Goal: Contribute content

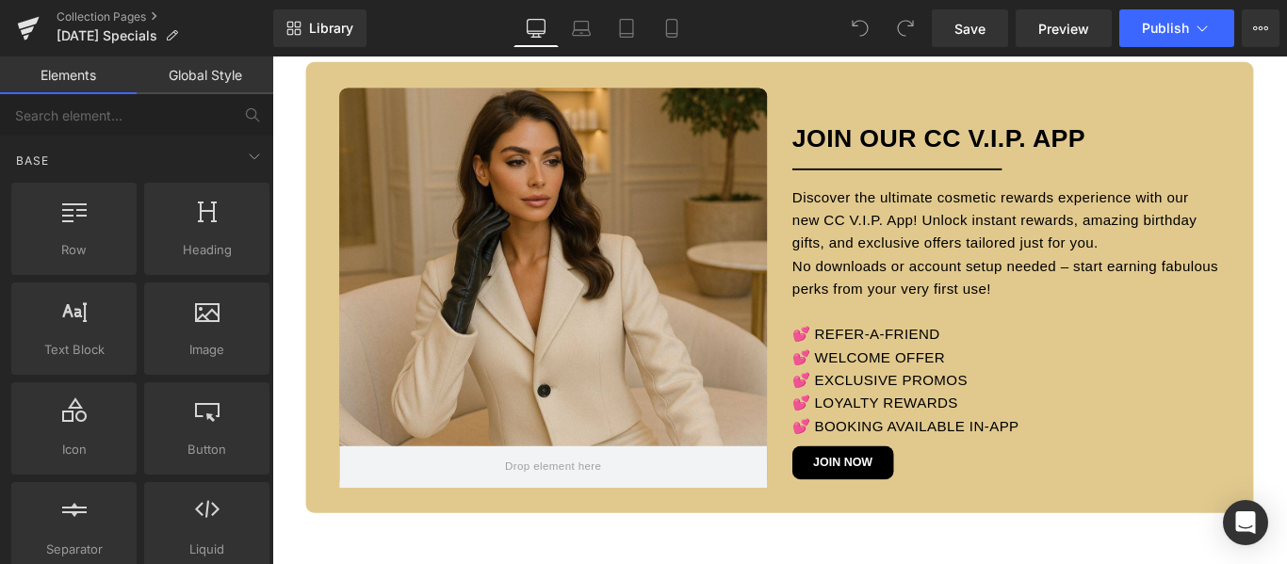
scroll to position [2731, 0]
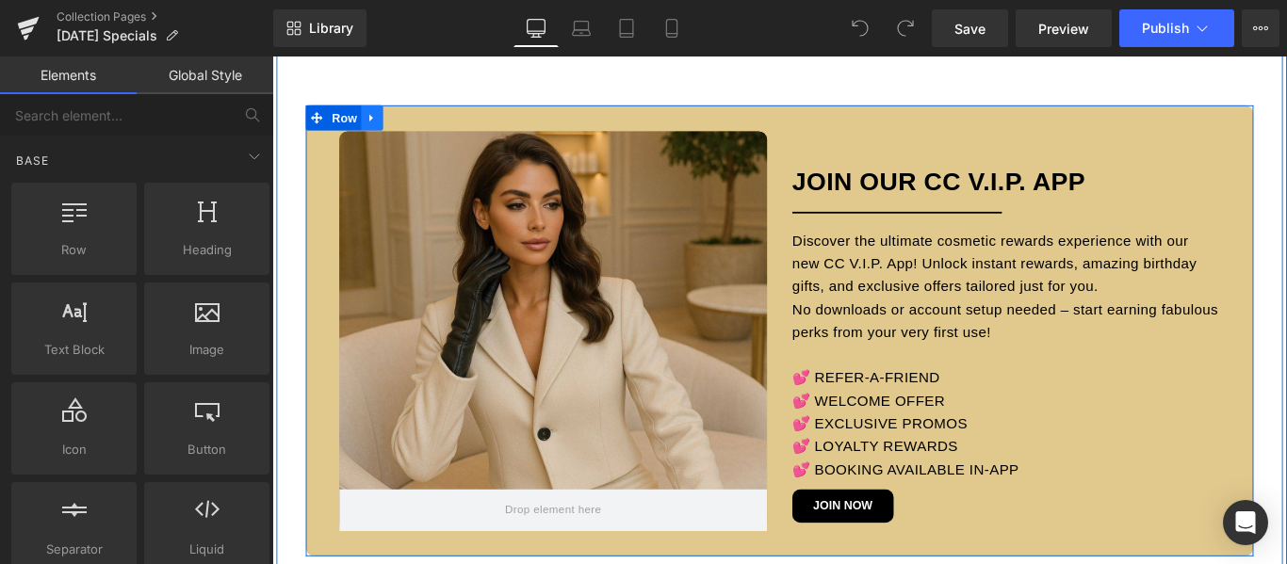
click at [378, 122] on icon at bounding box center [384, 126] width 13 height 14
click at [427, 123] on icon at bounding box center [433, 125] width 13 height 13
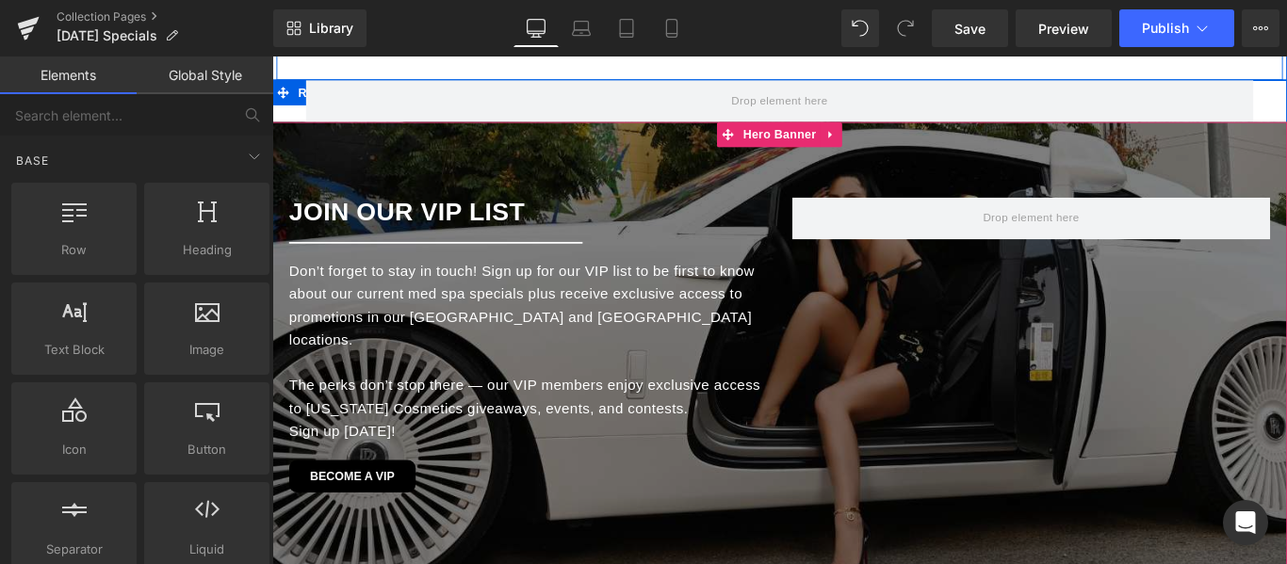
scroll to position [2449, 0]
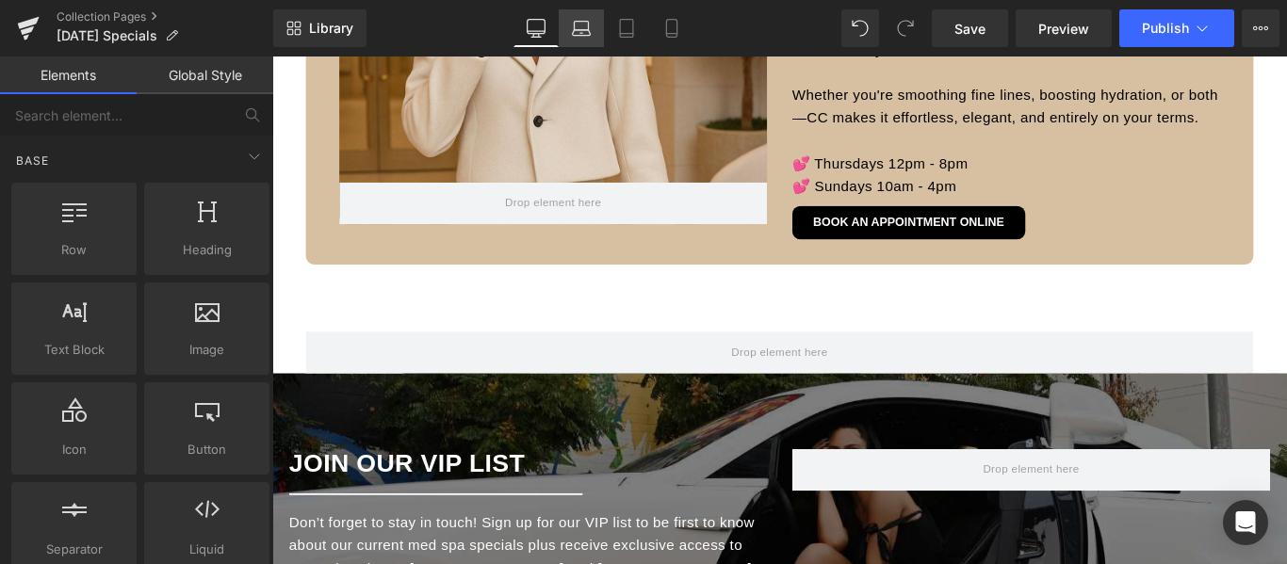
click at [583, 28] on icon at bounding box center [581, 28] width 19 height 19
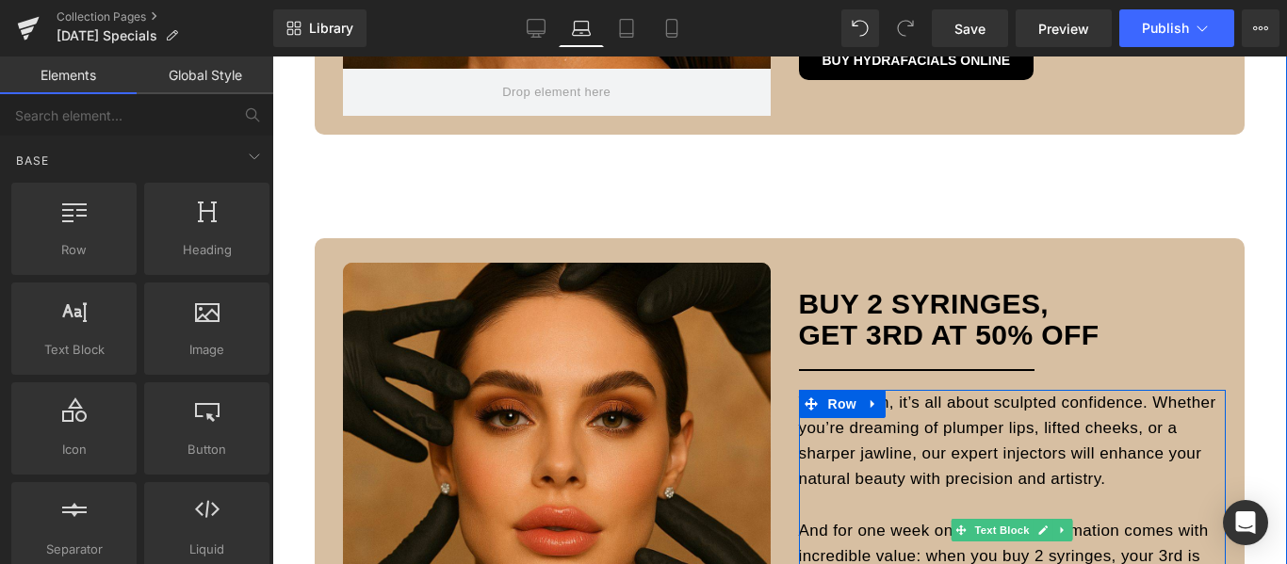
scroll to position [1344, 0]
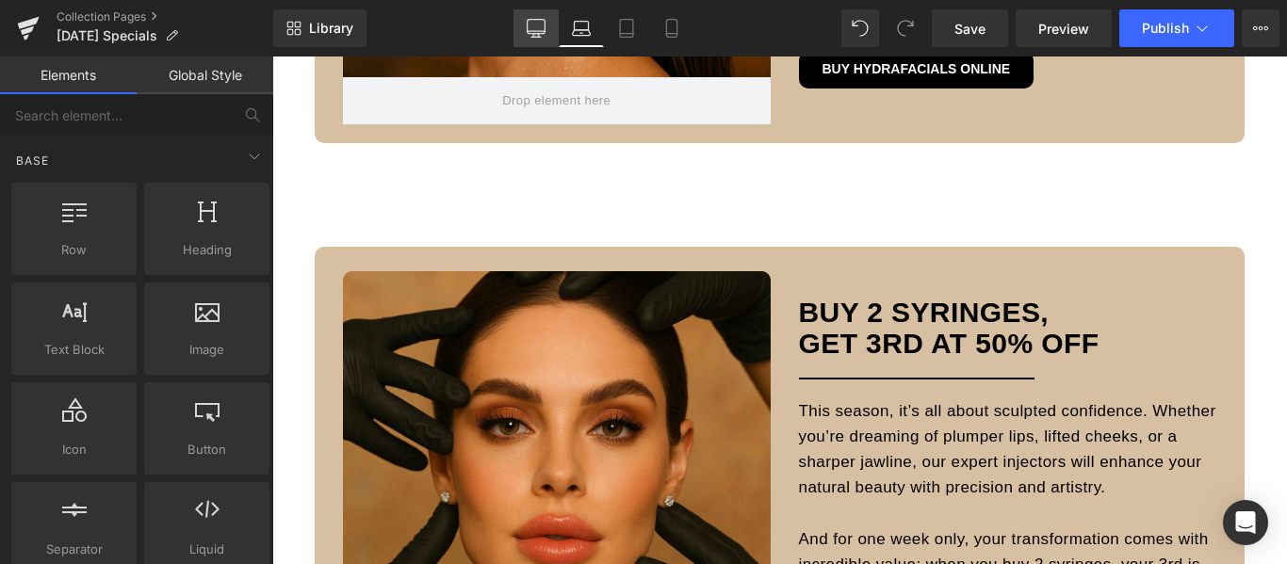
click at [534, 29] on icon at bounding box center [536, 28] width 19 height 19
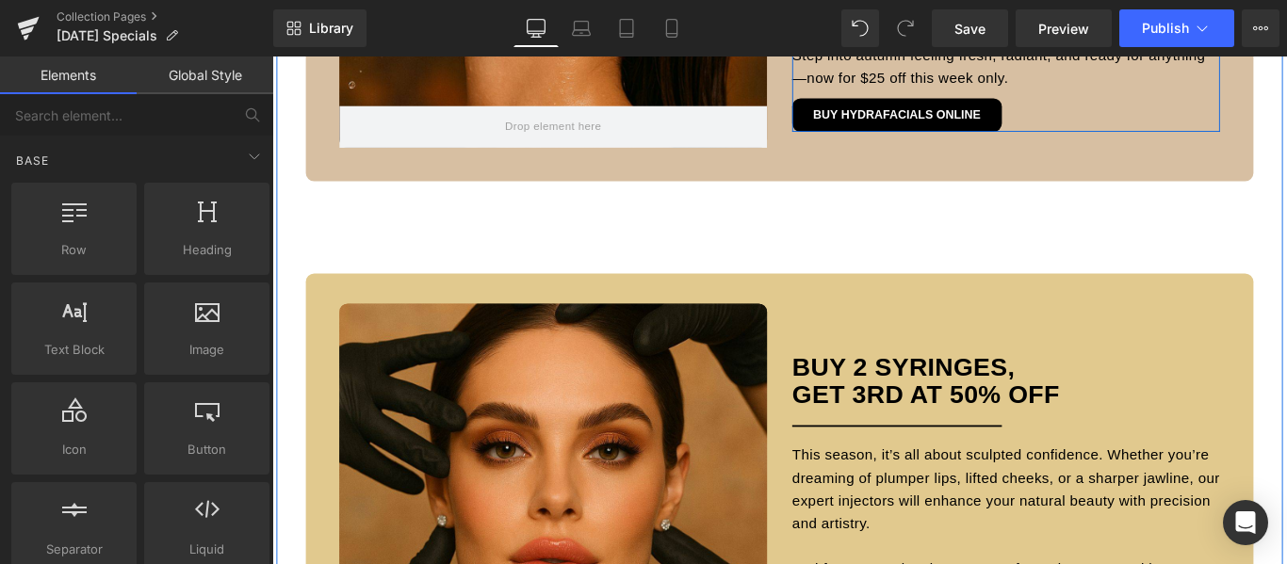
scroll to position [1251, 0]
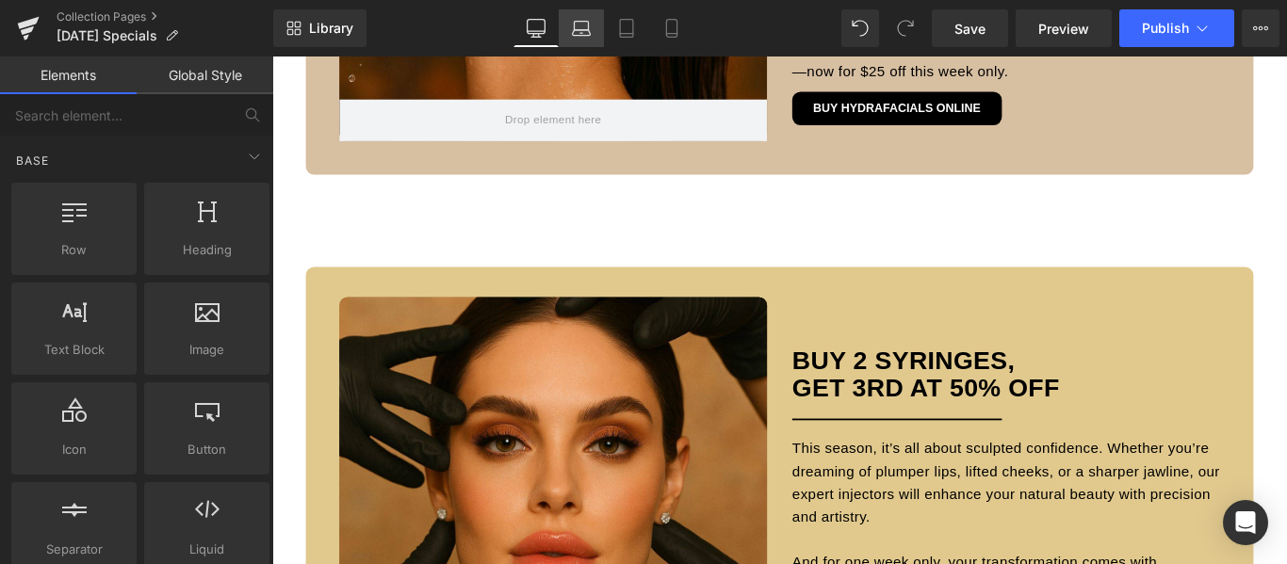
click at [583, 27] on icon at bounding box center [581, 28] width 19 height 19
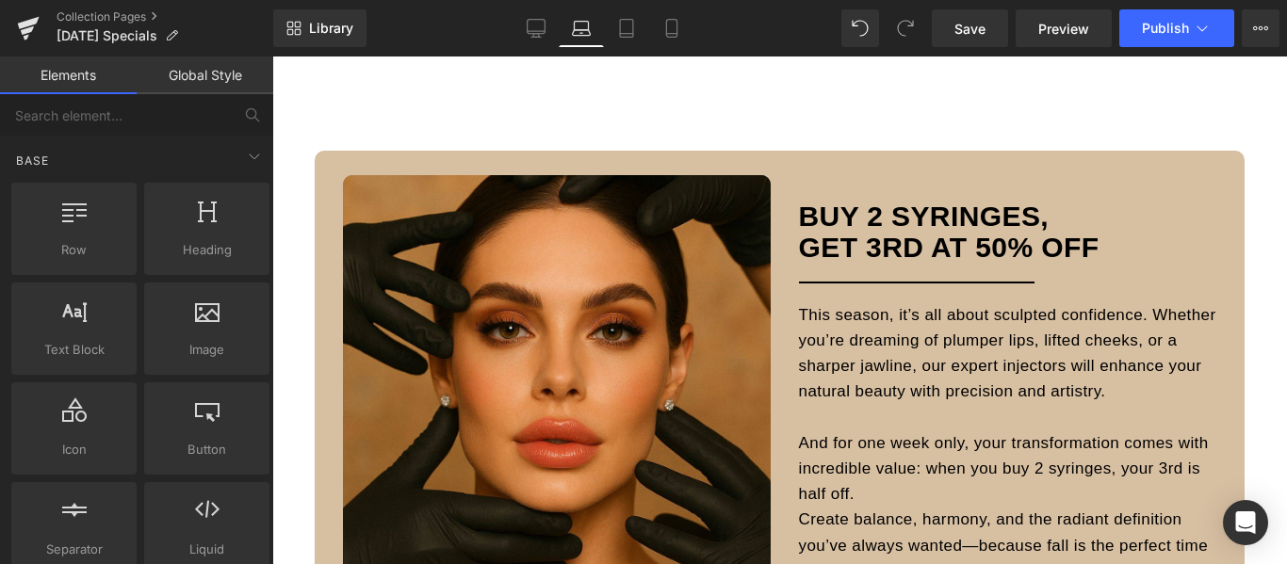
scroll to position [1438, 0]
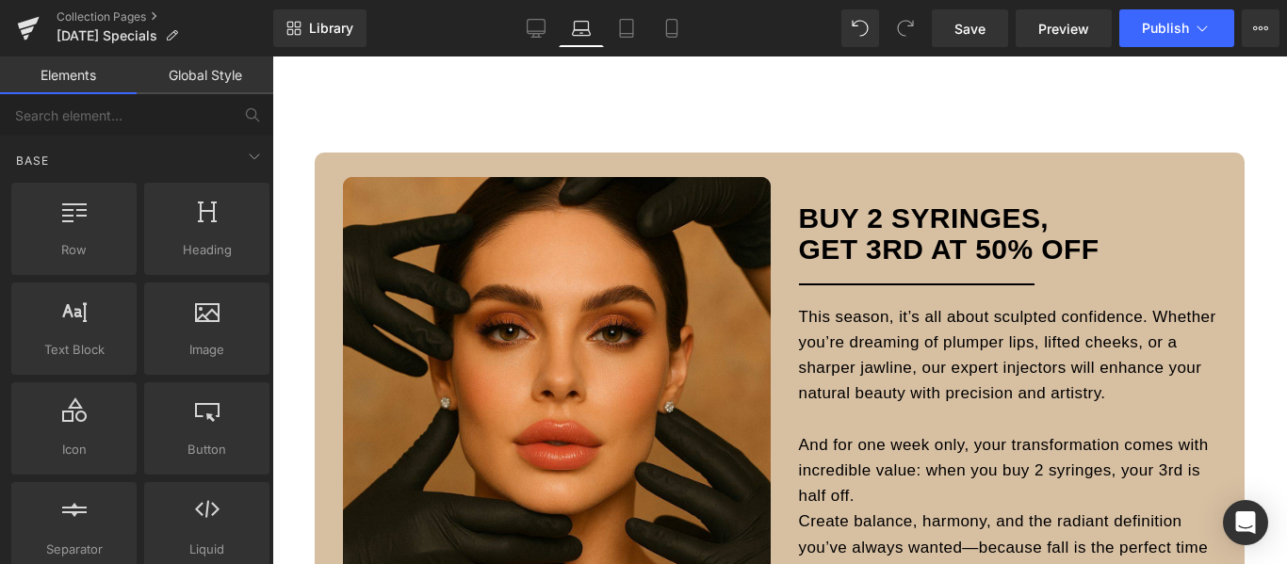
click at [1215, 186] on div "Buy 2 Syringes, GET 3rd at 50% OFF Heading" at bounding box center [1013, 217] width 428 height 93
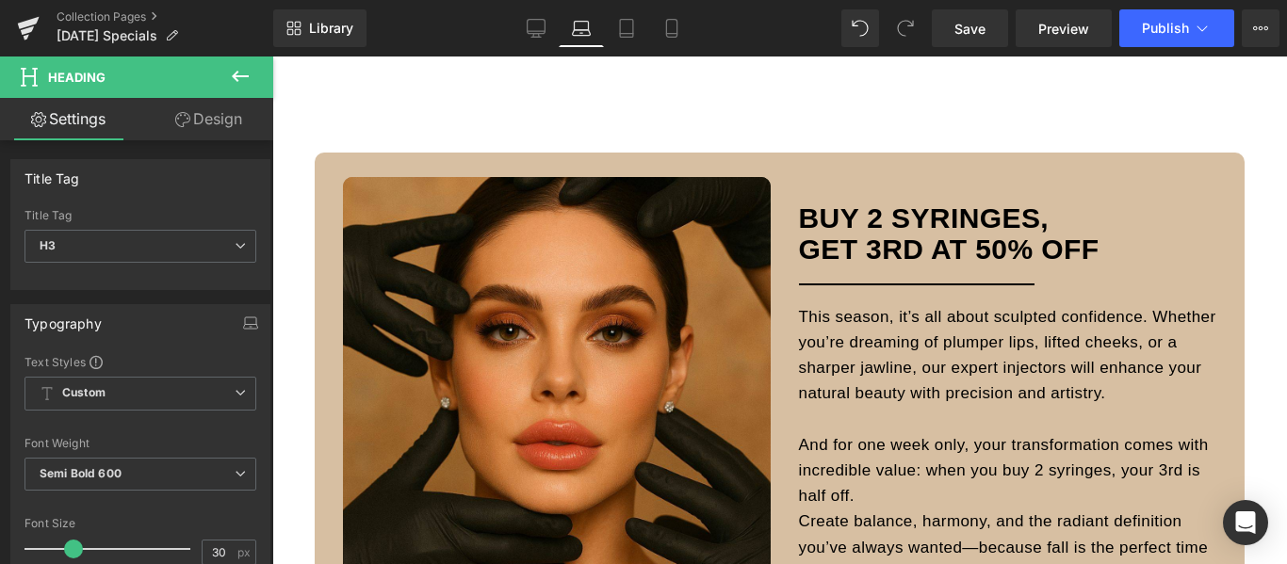
click at [220, 115] on link "Design" at bounding box center [208, 119] width 137 height 42
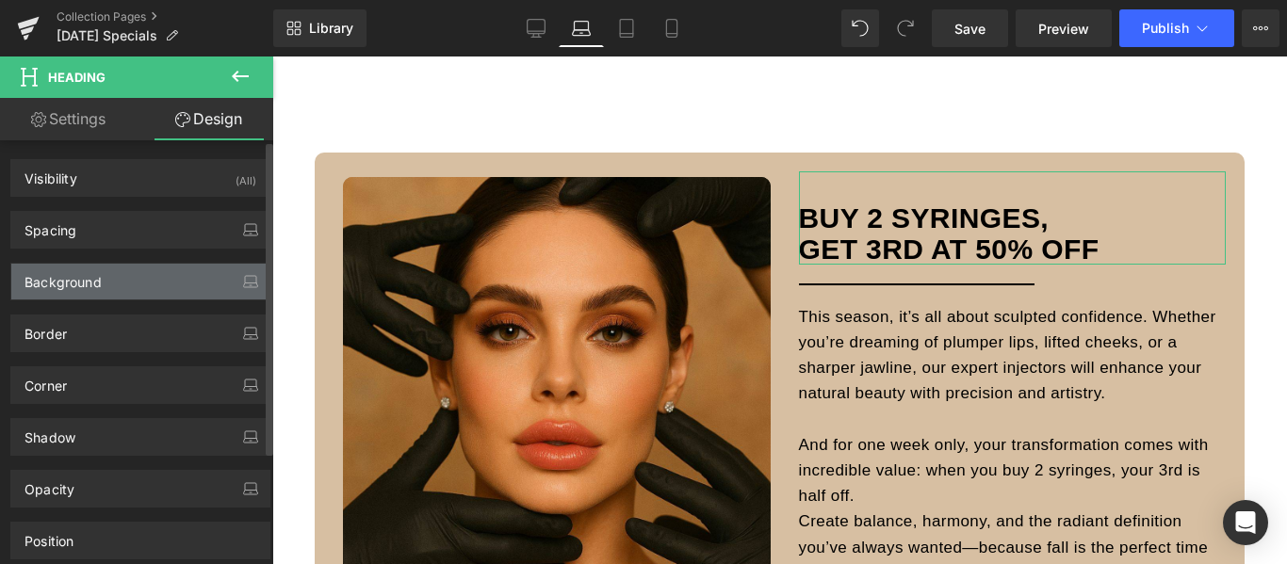
click at [136, 283] on div "Background" at bounding box center [140, 282] width 258 height 36
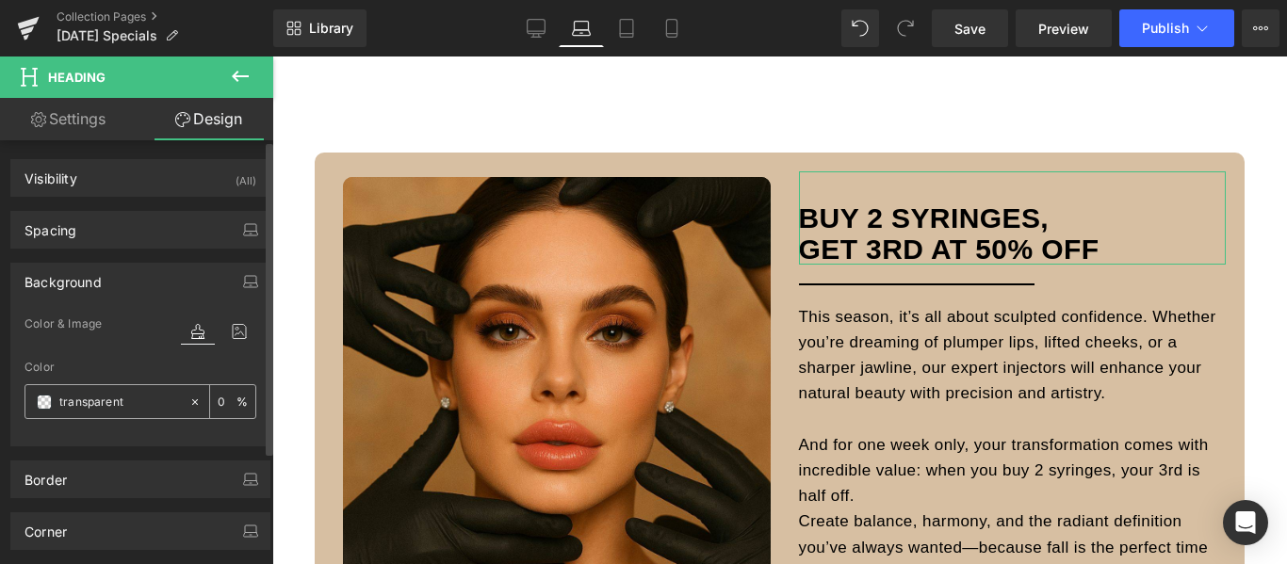
click at [95, 401] on input "transparent" at bounding box center [119, 402] width 121 height 21
paste input "#e1c98e"
type input "#e1c98e"
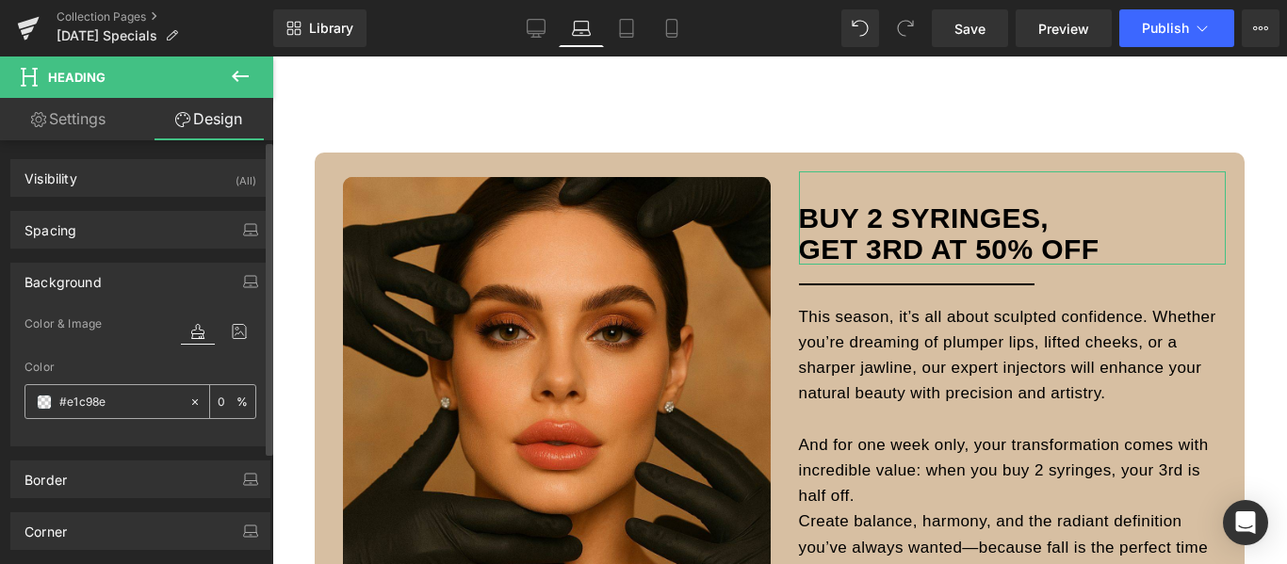
type input "100"
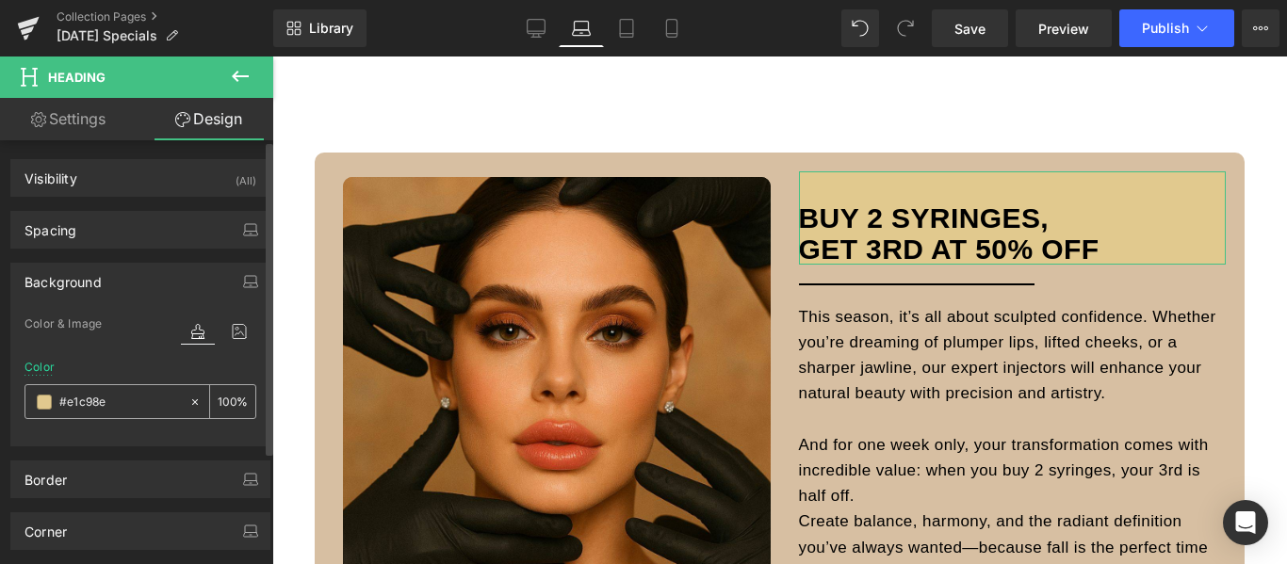
click at [188, 401] on icon at bounding box center [194, 402] width 13 height 13
type input "none"
type input "0"
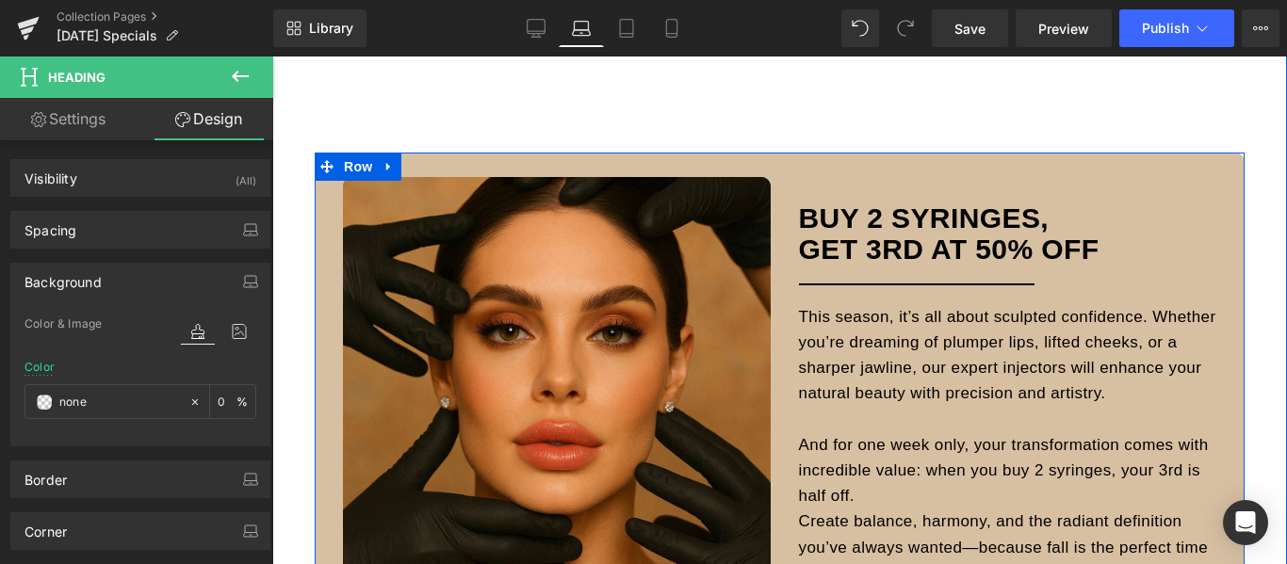
click at [800, 163] on div "Hero Banner Hero Banner Buy 2 Syringes, GET 3rd at 50% OFF Heading Separator Th…" at bounding box center [780, 402] width 930 height 499
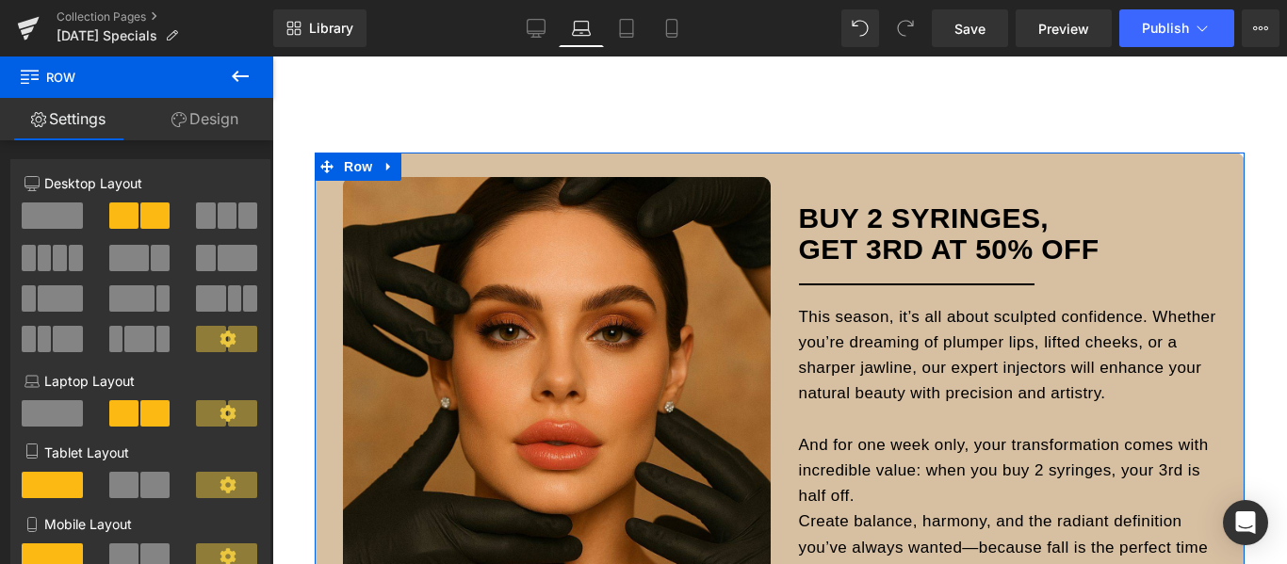
drag, startPoint x: 224, startPoint y: 113, endPoint x: 152, endPoint y: 280, distance: 181.8
click at [224, 113] on link "Design" at bounding box center [205, 119] width 137 height 42
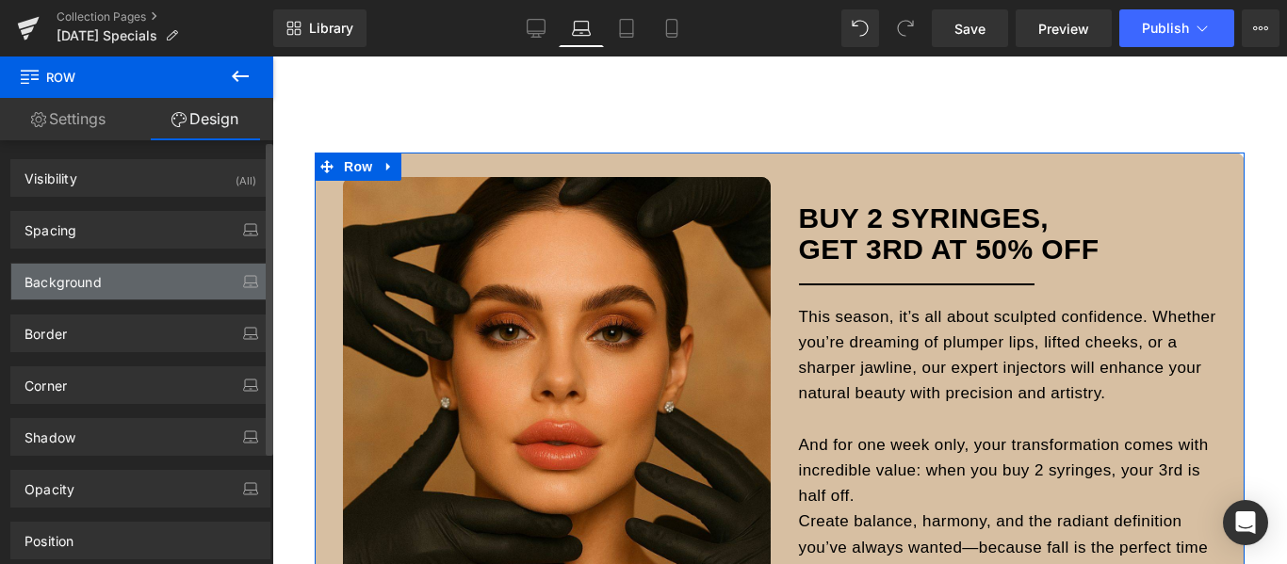
click at [152, 280] on div "Background" at bounding box center [140, 282] width 258 height 36
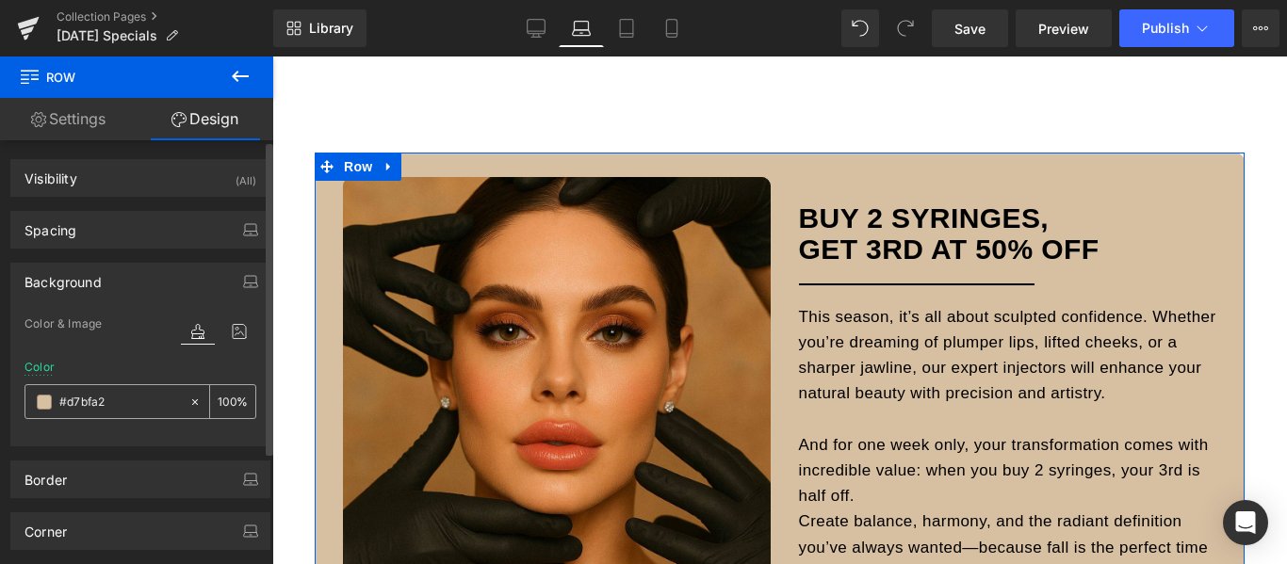
click at [82, 406] on input "#d7bfa2" at bounding box center [119, 402] width 121 height 21
paste input "e1c98e"
type input "#e1c98e"
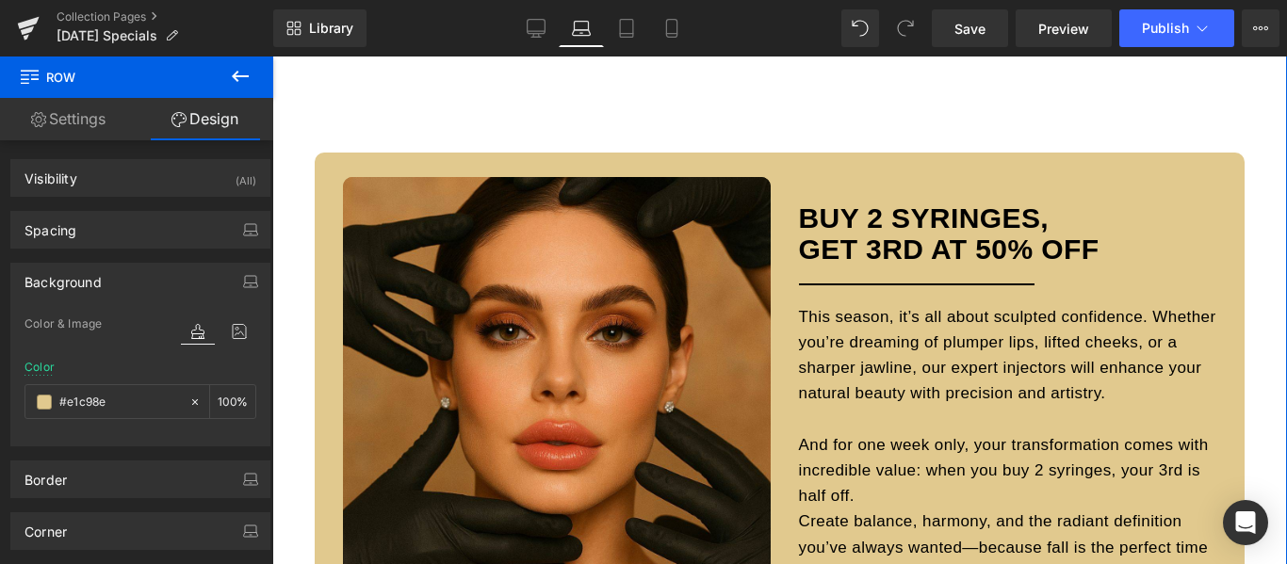
click at [289, 135] on div "Hero Banner Hero Banner $ 25 OFF ALL HydrafacialS Heading Separator Fall is the…" at bounding box center [779, 454] width 1014 height 1842
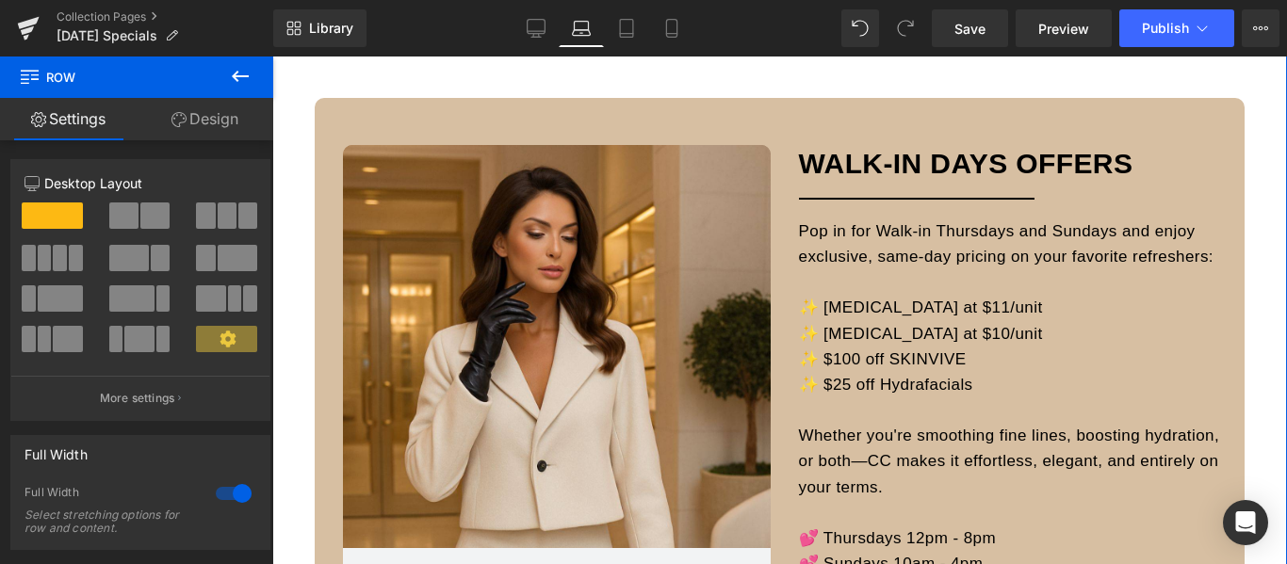
scroll to position [2098, 0]
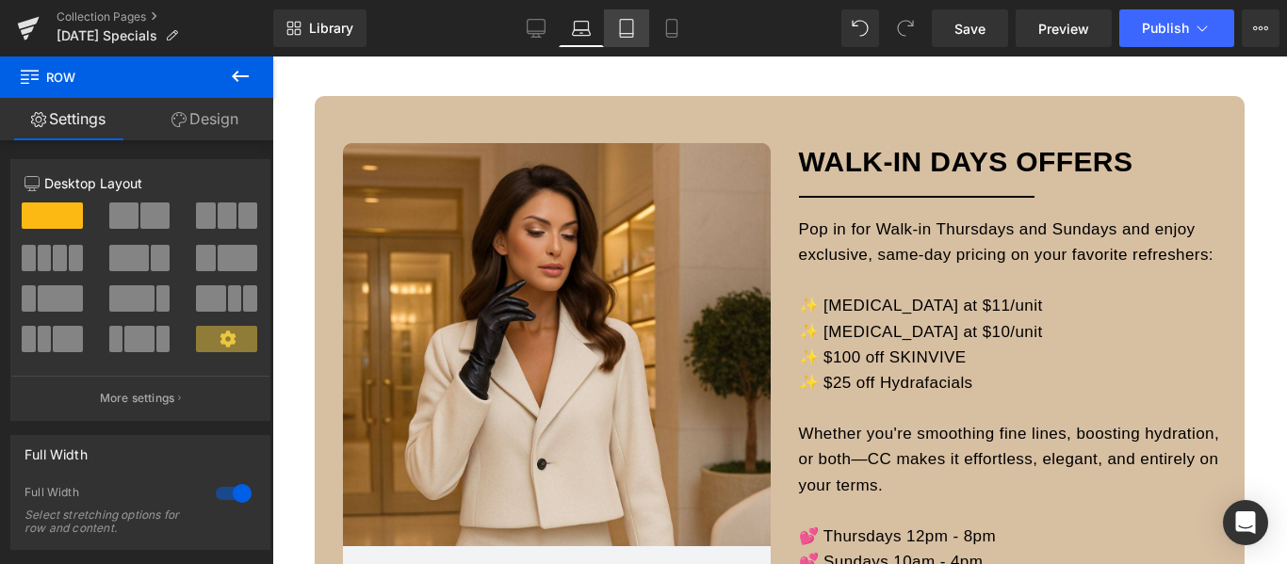
click at [629, 22] on icon at bounding box center [626, 28] width 19 height 19
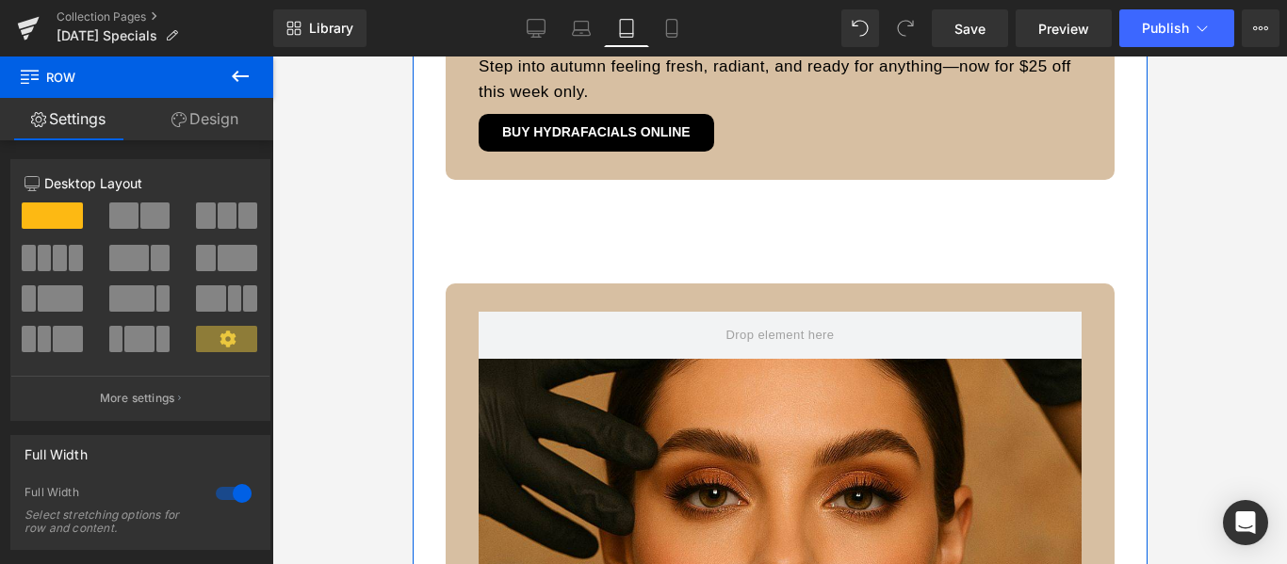
scroll to position [2228, 0]
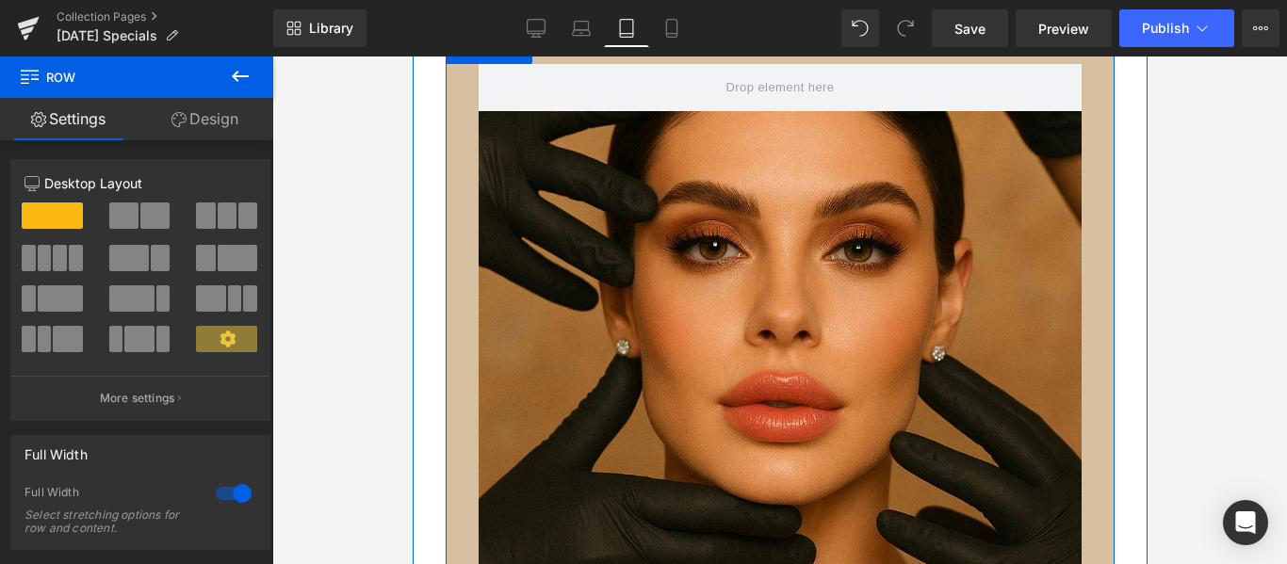
click at [1090, 247] on div "Hero Banner Hero Banner Buy 2 Syringes, GET 3rd at 50% OFF Heading Separator Th…" at bounding box center [779, 548] width 669 height 1025
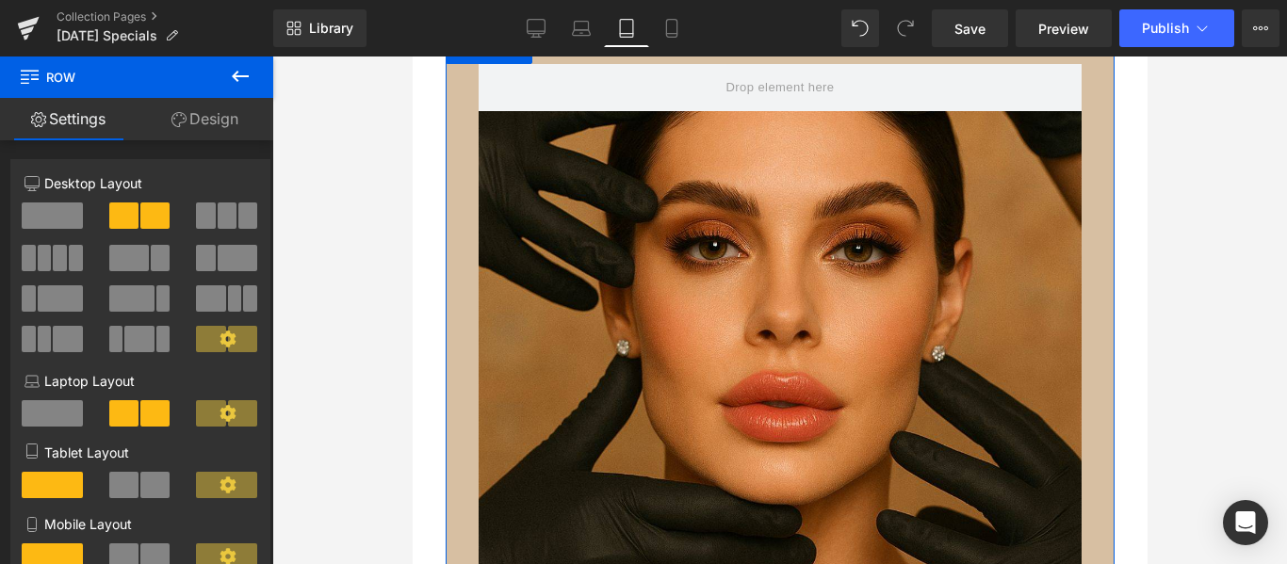
click at [193, 113] on link "Design" at bounding box center [205, 119] width 137 height 42
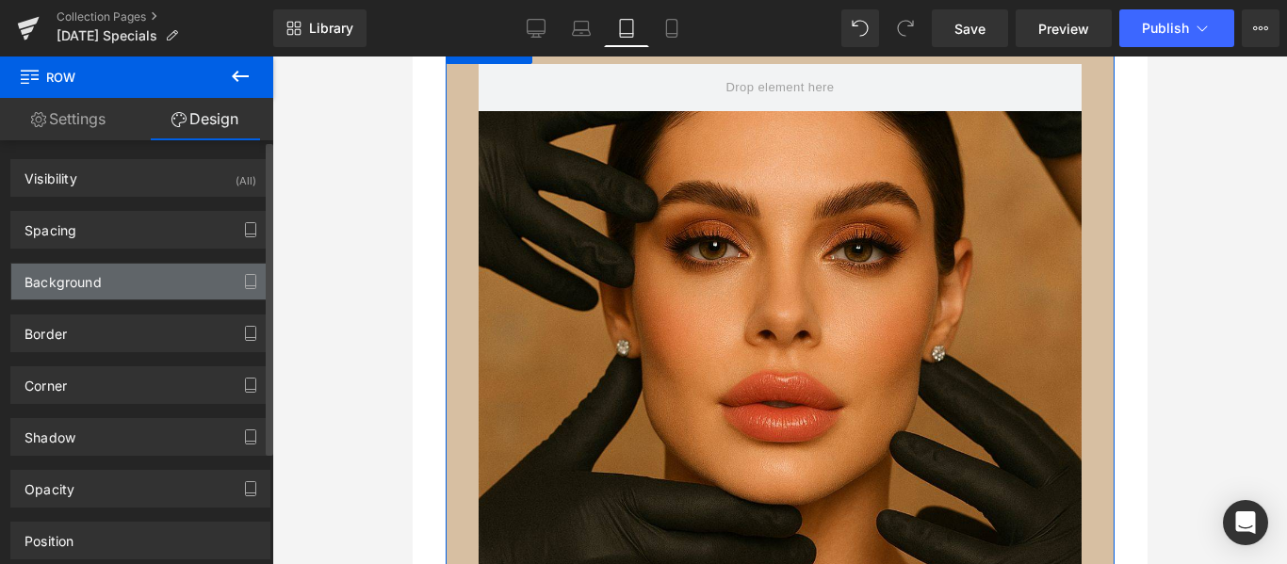
click at [154, 280] on div "Background" at bounding box center [140, 282] width 258 height 36
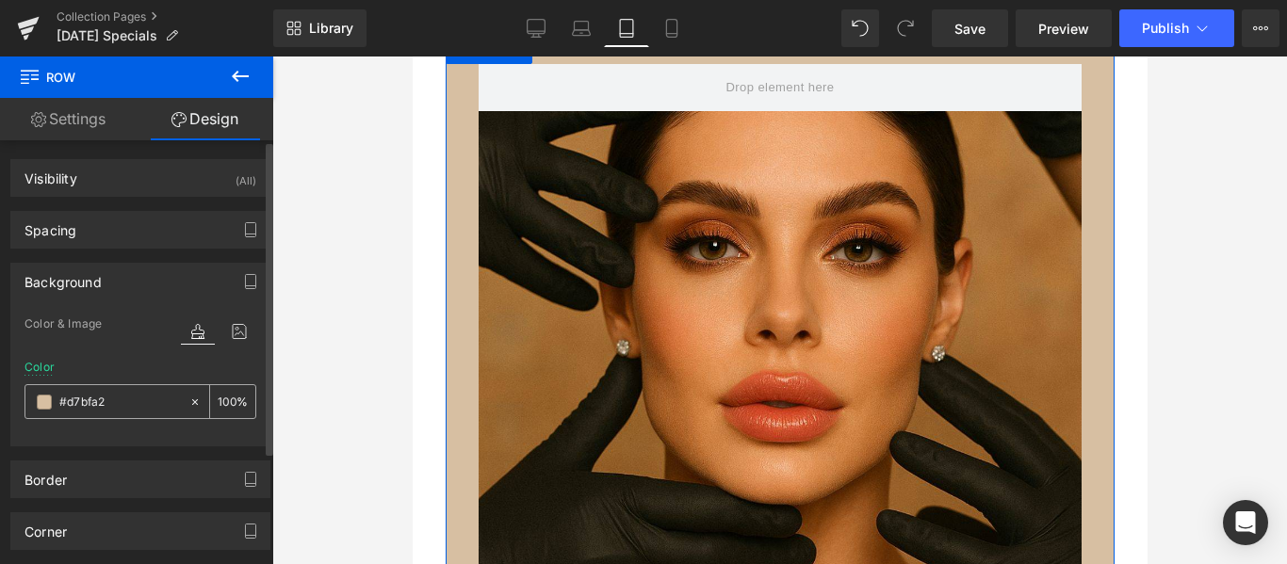
click at [77, 397] on input "#d7bfa2" at bounding box center [119, 402] width 121 height 21
paste input "e1c98e"
type input "#e1c98e"
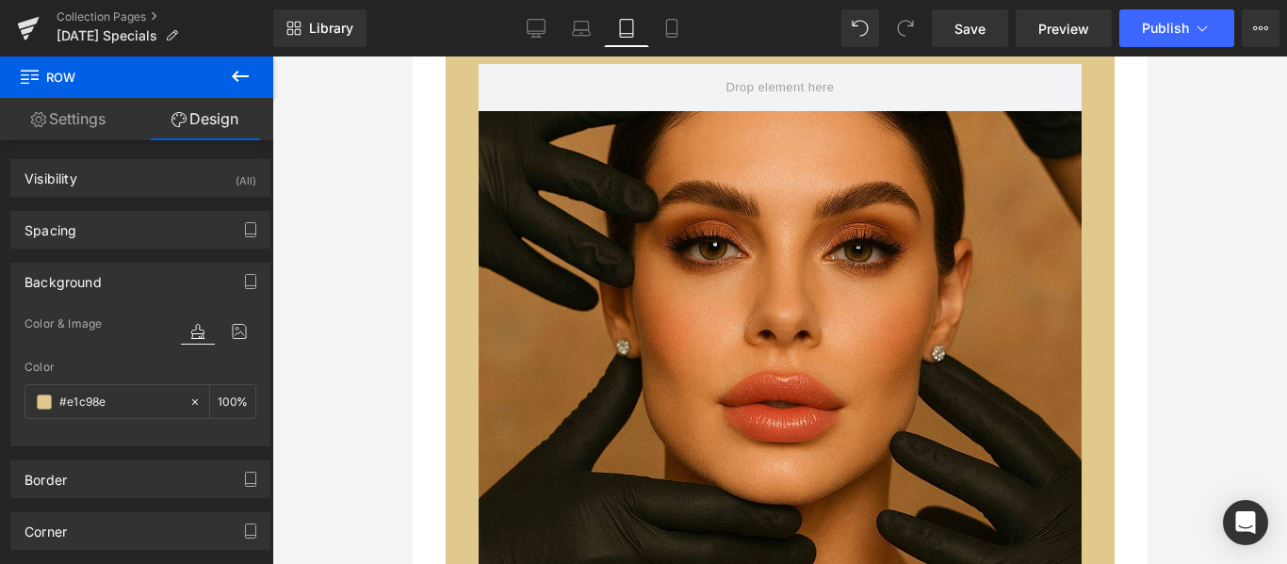
click at [1193, 265] on div at bounding box center [779, 311] width 1014 height 508
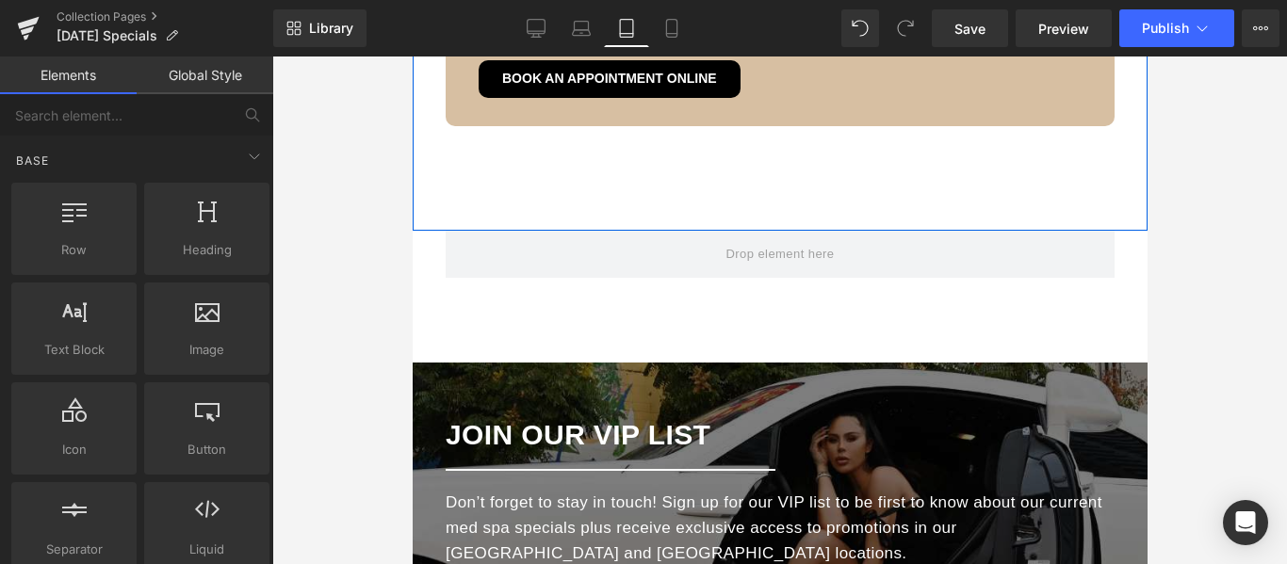
scroll to position [4772, 0]
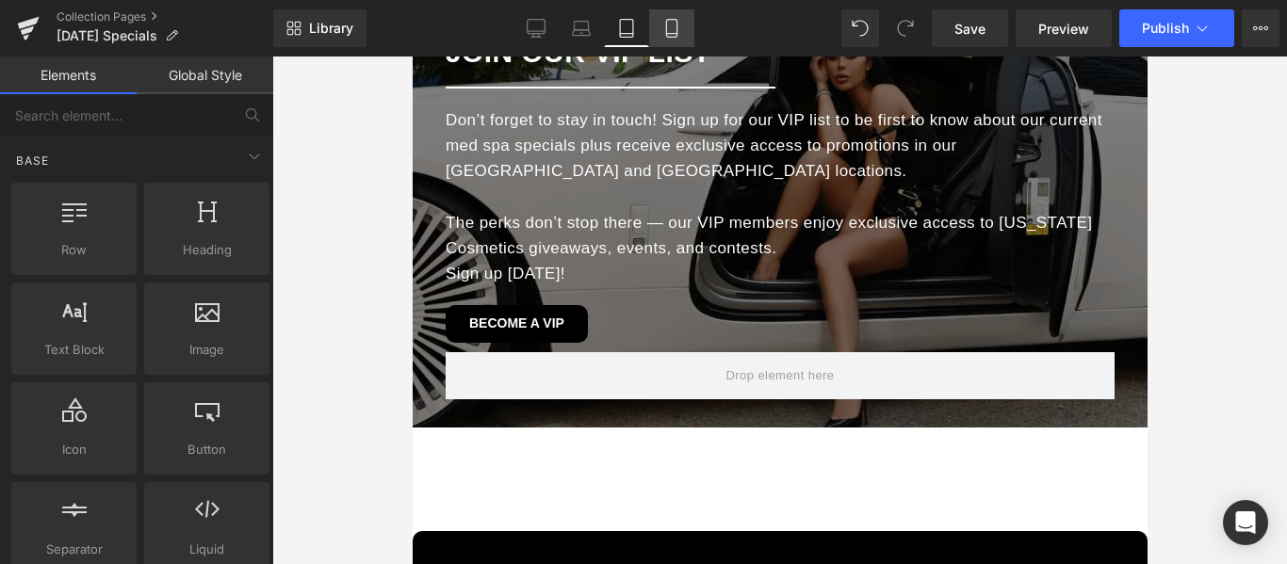
click at [676, 29] on icon at bounding box center [671, 29] width 10 height 18
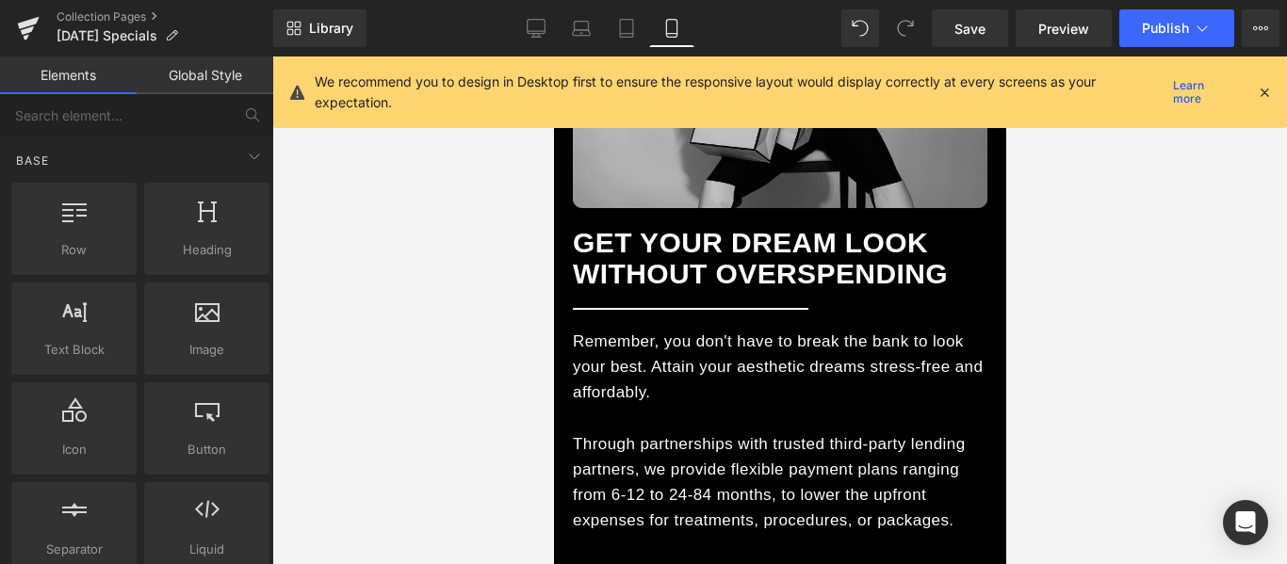
scroll to position [4474, 0]
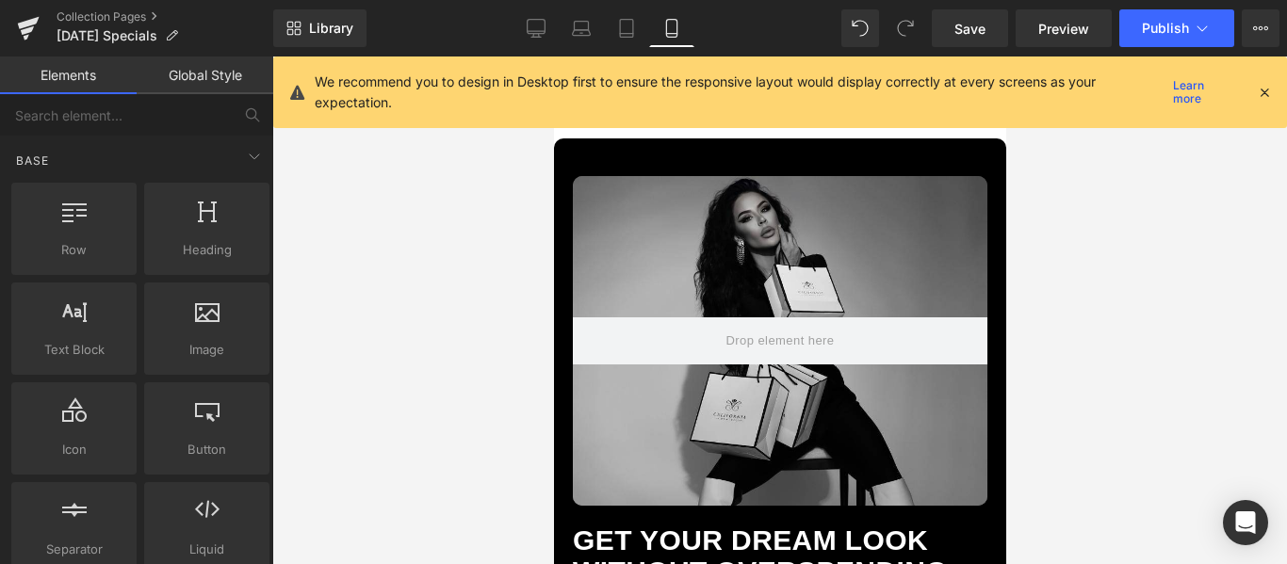
click at [1262, 96] on icon at bounding box center [1264, 92] width 17 height 17
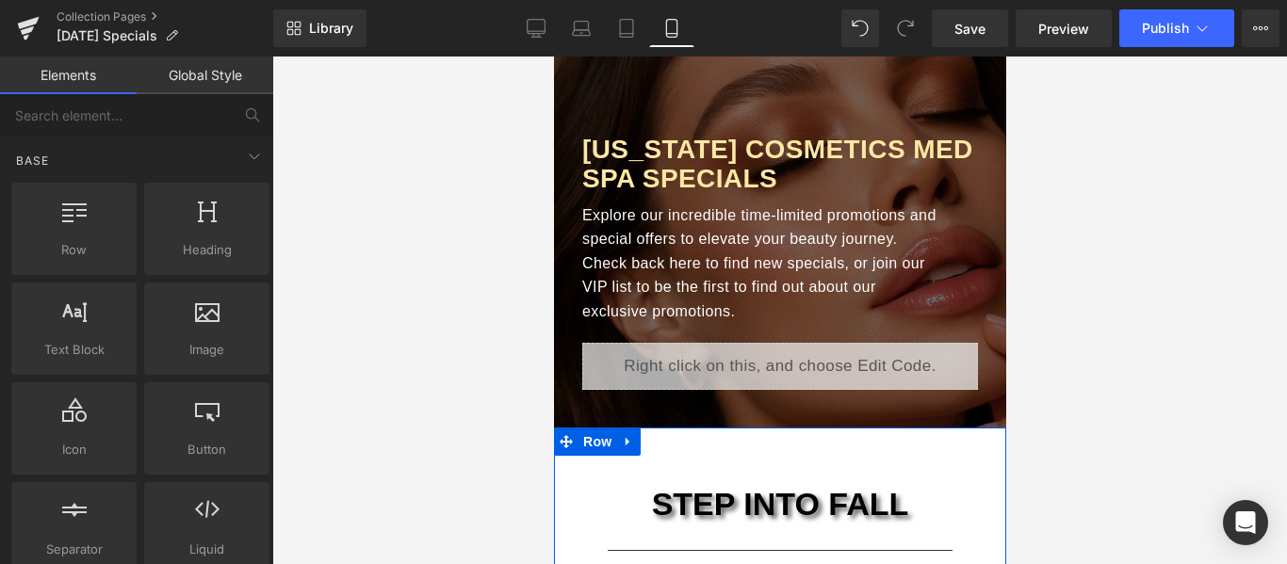
scroll to position [0, 0]
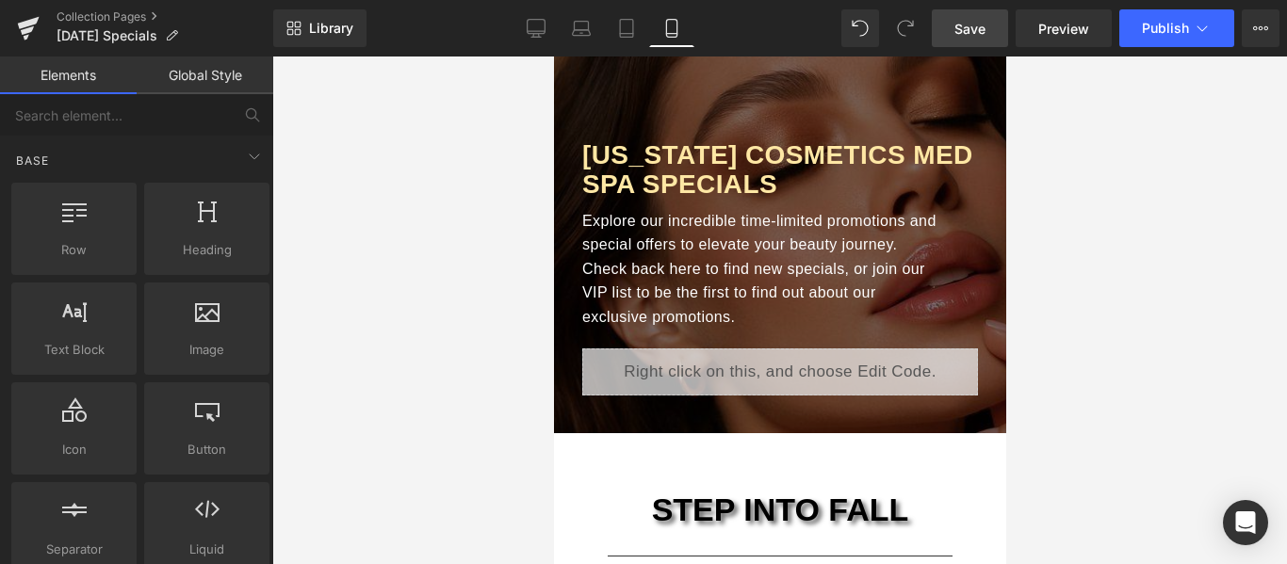
click at [980, 24] on span "Save" at bounding box center [969, 29] width 31 height 20
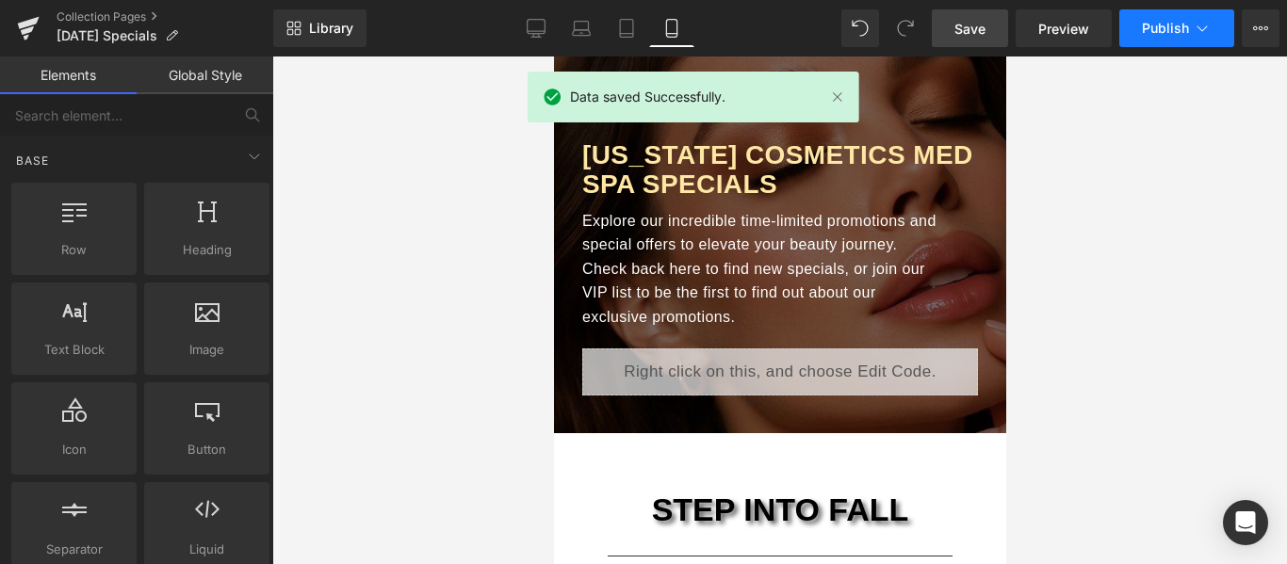
click at [1160, 25] on span "Publish" at bounding box center [1165, 28] width 47 height 15
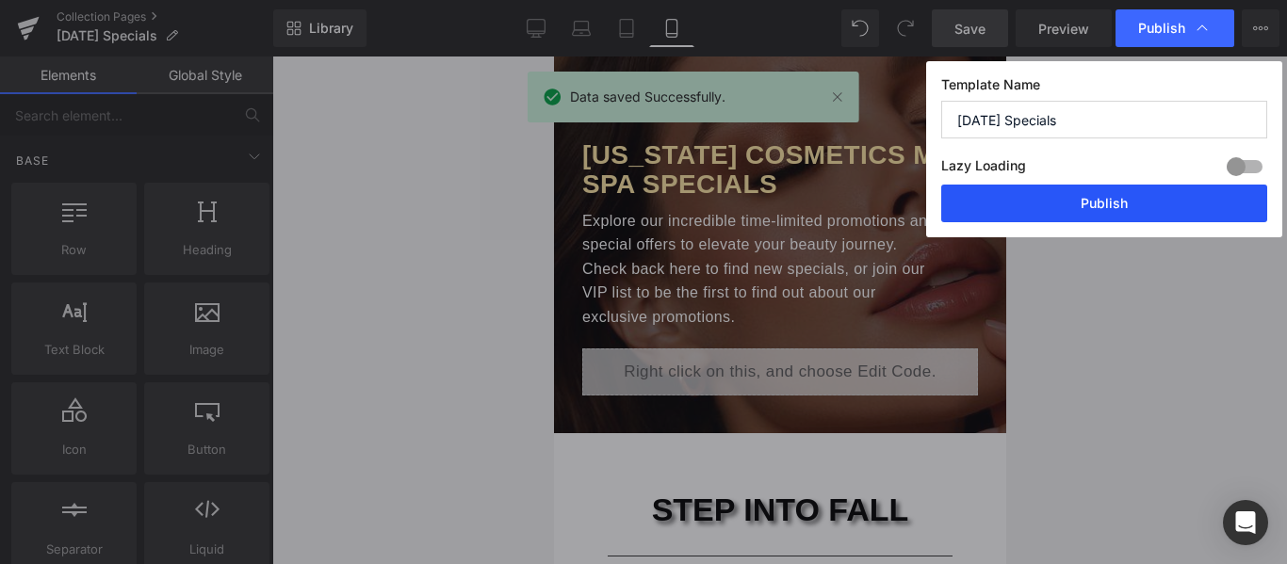
drag, startPoint x: 1104, startPoint y: 203, endPoint x: 317, endPoint y: 199, distance: 786.5
click at [1104, 203] on button "Publish" at bounding box center [1104, 204] width 326 height 38
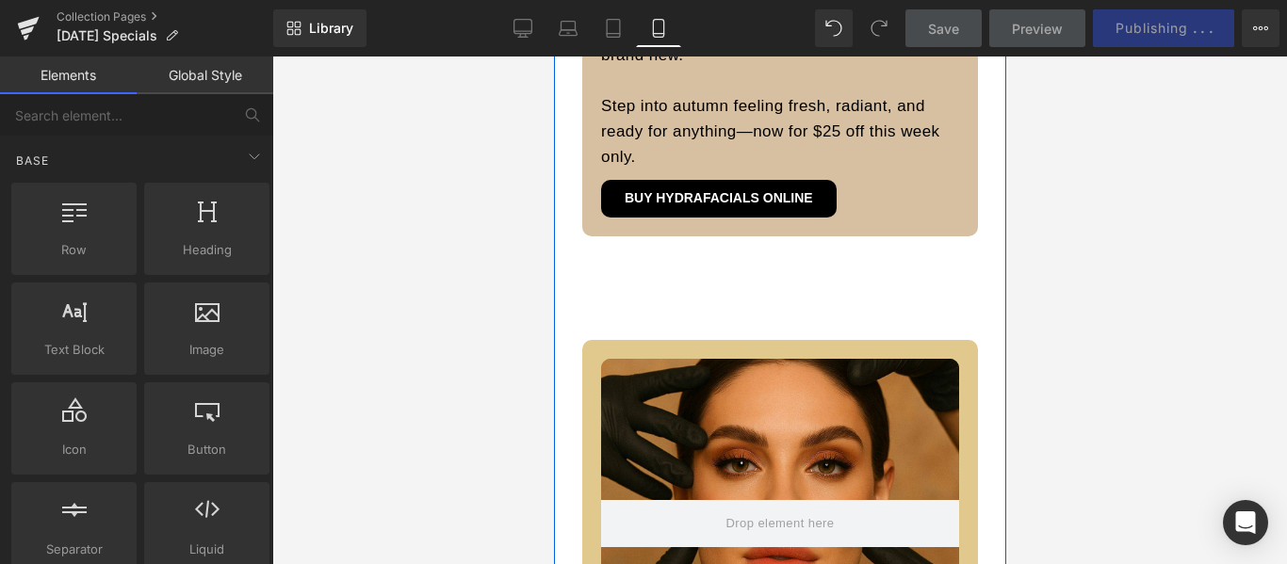
scroll to position [1601, 0]
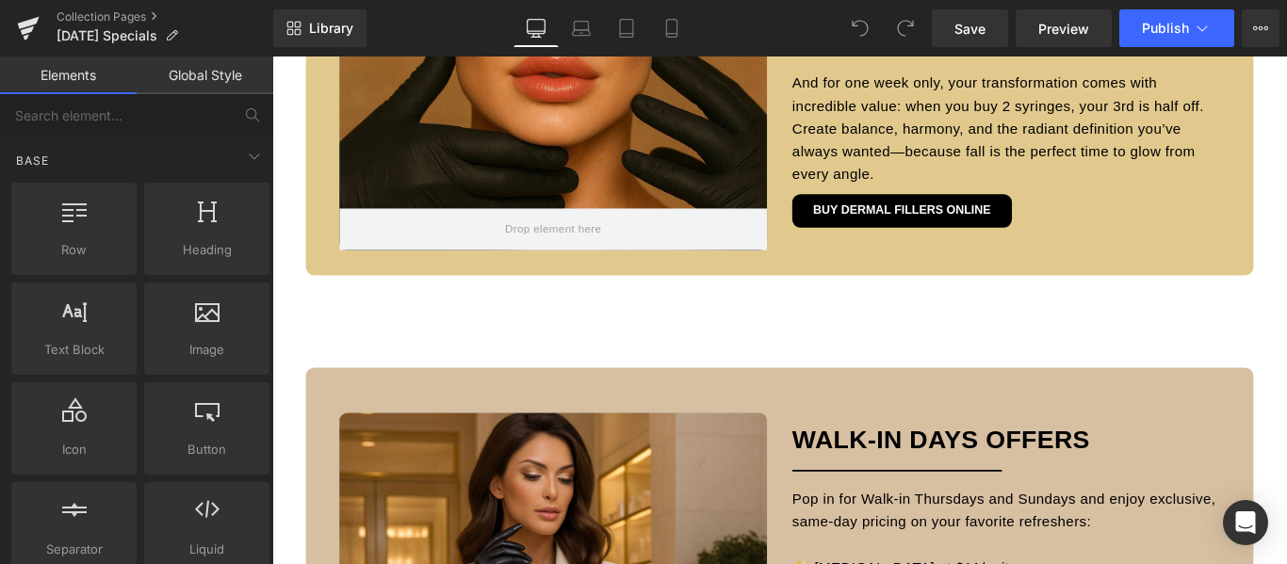
scroll to position [2166, 0]
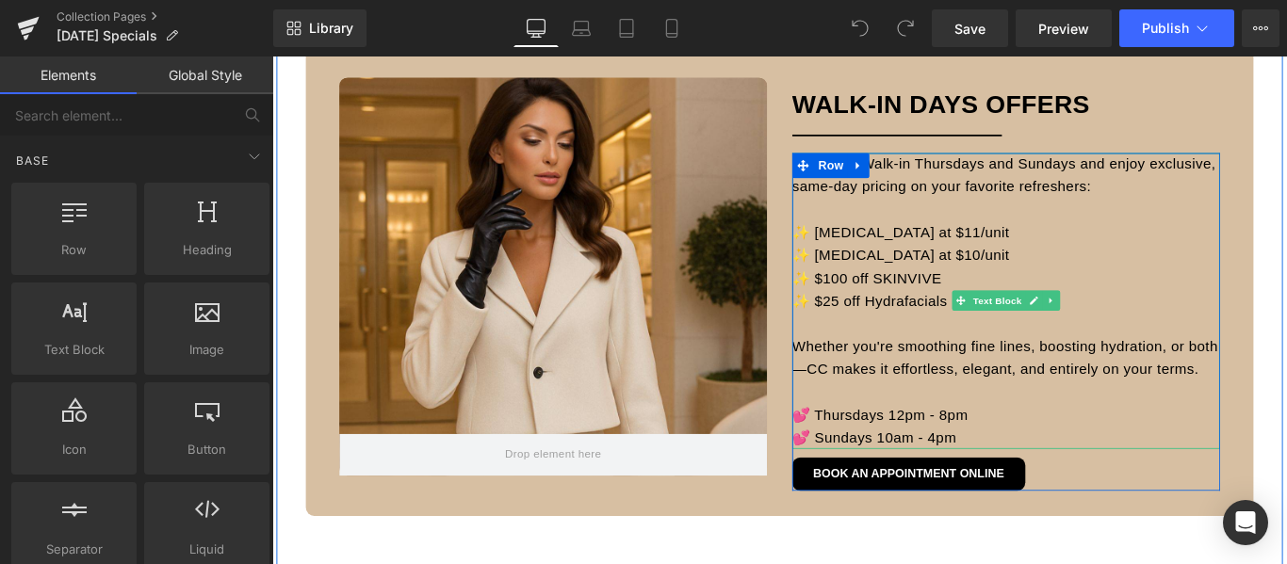
click at [982, 254] on font "✨ [MEDICAL_DATA] at $11/unit" at bounding box center [978, 254] width 244 height 18
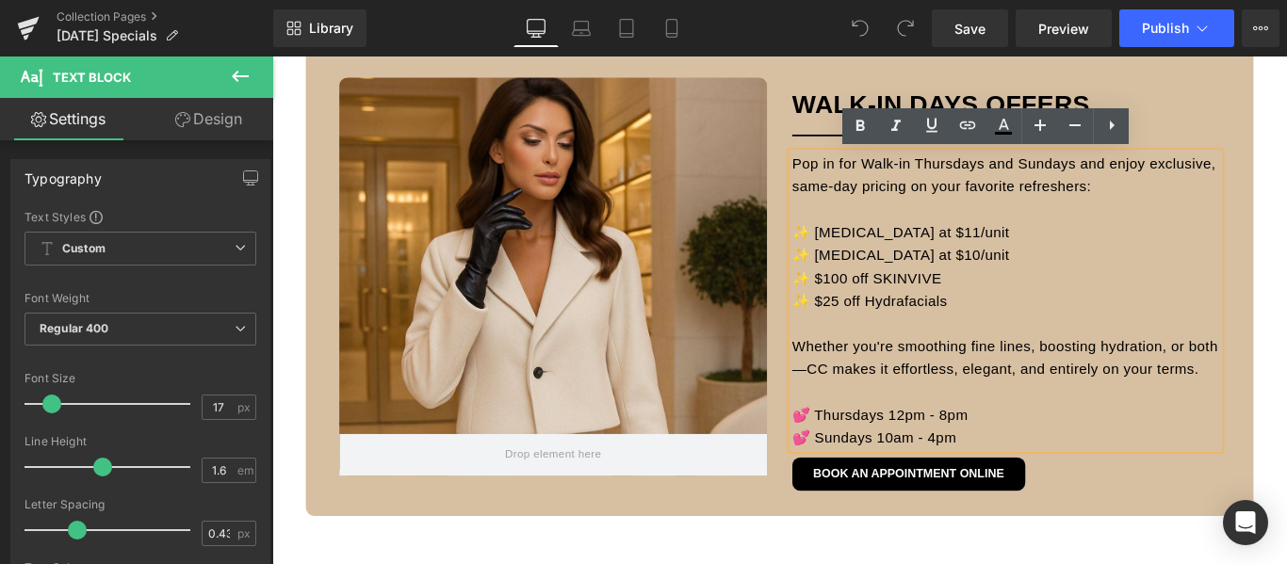
click at [981, 245] on font "✨ [MEDICAL_DATA] at $11/unit" at bounding box center [978, 254] width 244 height 18
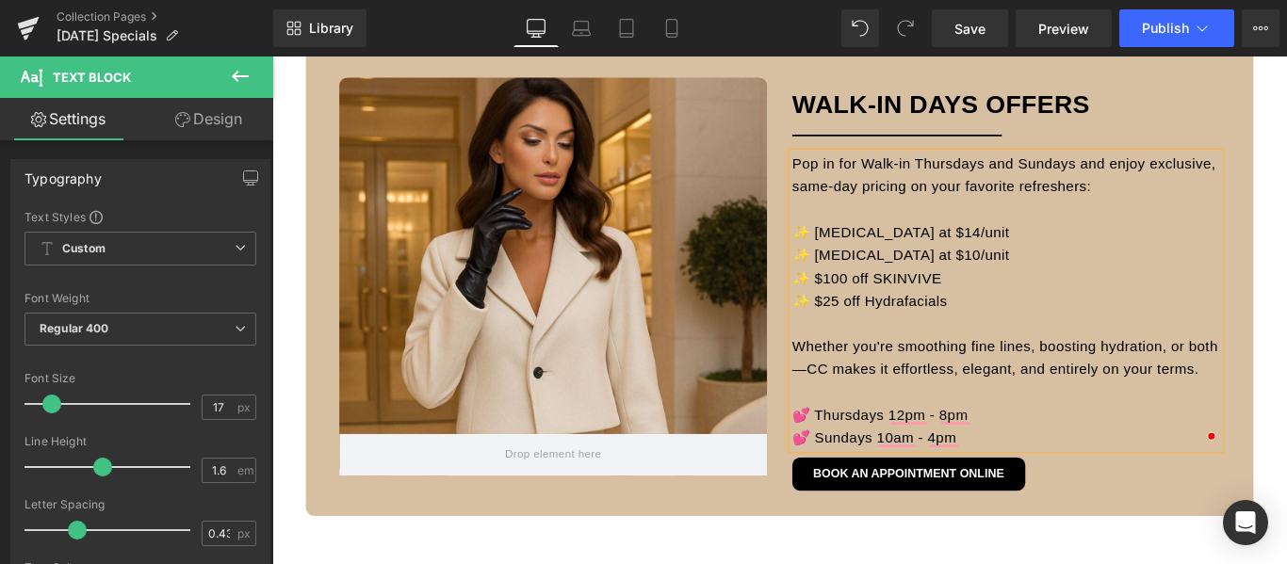
click at [1023, 249] on p "✨ BOTOX at $14/unit" at bounding box center [1096, 253] width 480 height 25
click at [936, 334] on font "✨ $25 off Hydrafacials" at bounding box center [943, 331] width 174 height 18
click at [982, 24] on span "Save" at bounding box center [969, 29] width 31 height 20
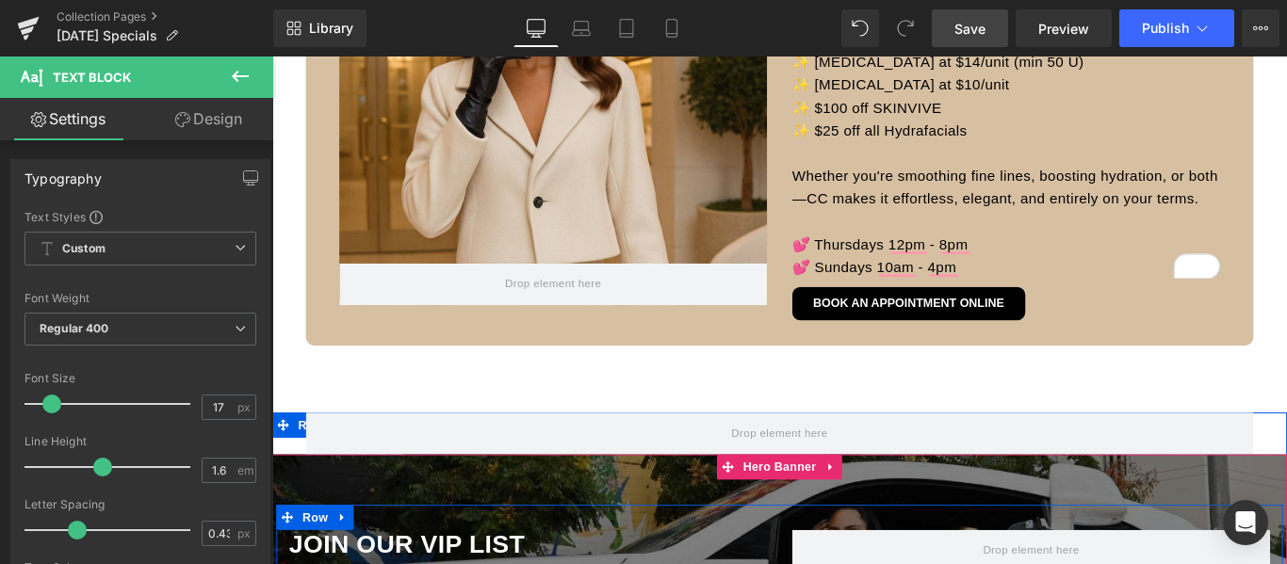
scroll to position [2355, 0]
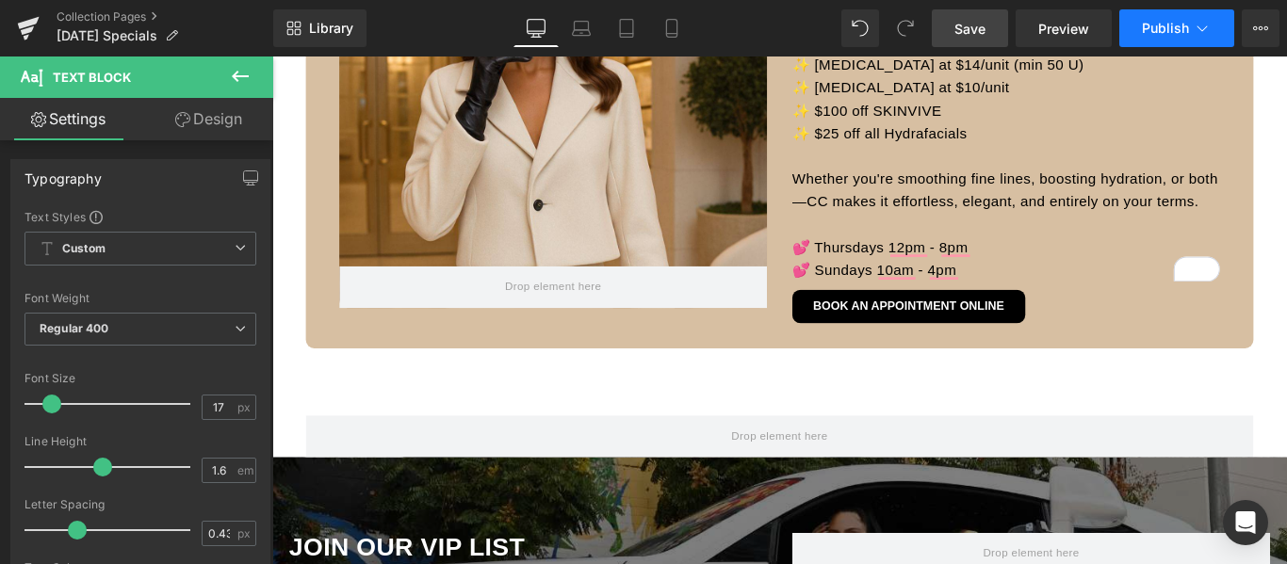
click at [1156, 27] on span "Publish" at bounding box center [1165, 28] width 47 height 15
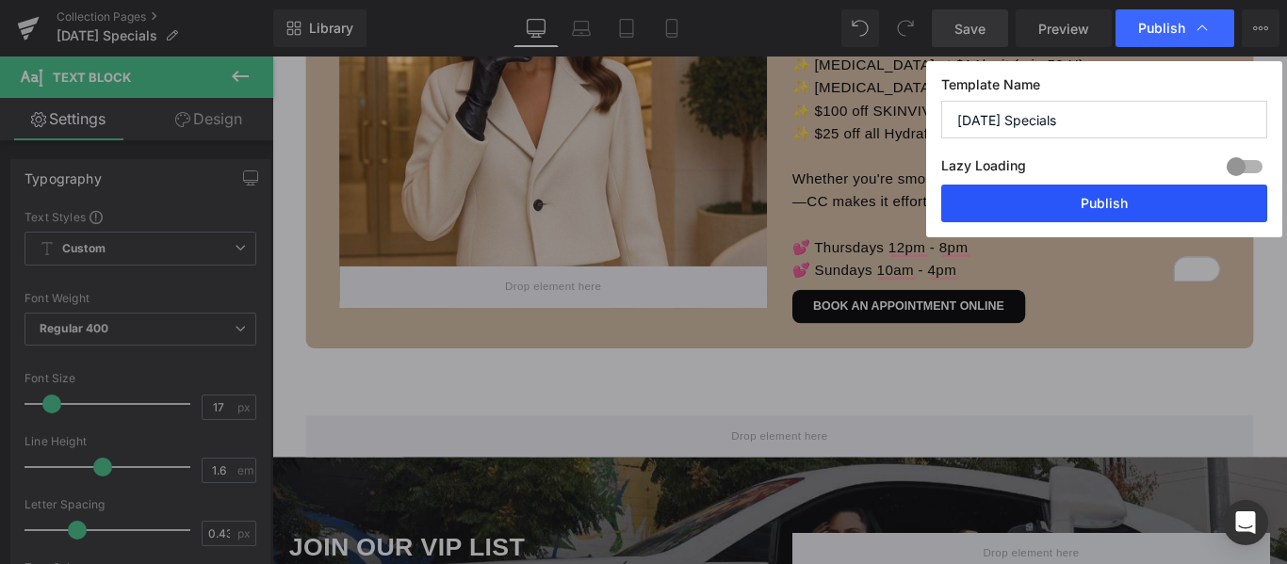
click at [1103, 198] on button "Publish" at bounding box center [1104, 204] width 326 height 38
